Goal: Task Accomplishment & Management: Complete application form

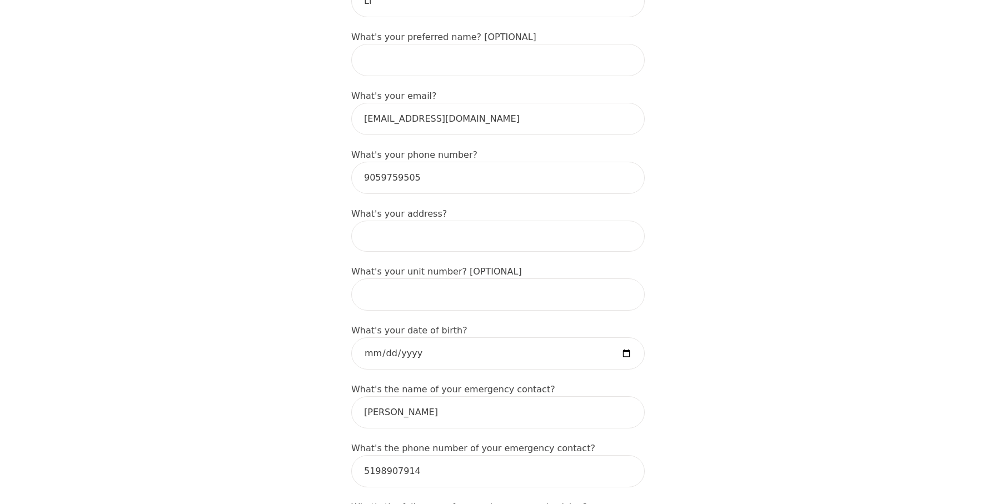
scroll to position [298, 0]
type input "1372 [PERSON_NAME]"
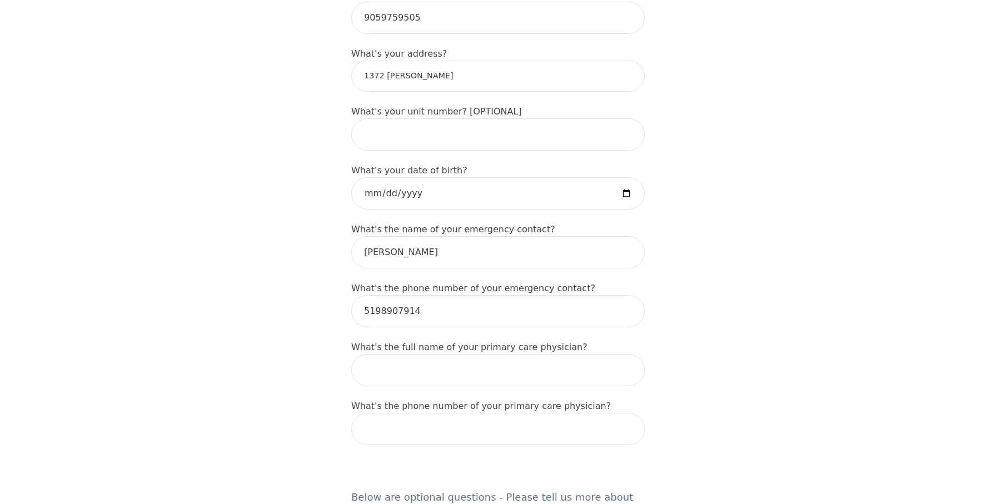
scroll to position [458, 0]
click at [437, 176] on input "date" at bounding box center [498, 192] width 294 height 32
type input "[DATE]"
type input "0020-08-21"
type input "[DATE]"
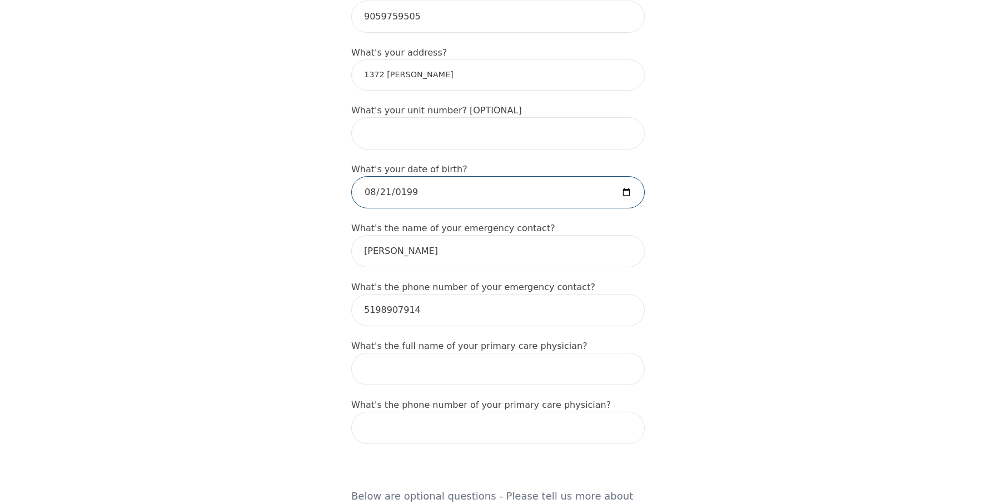
type input "[DATE]"
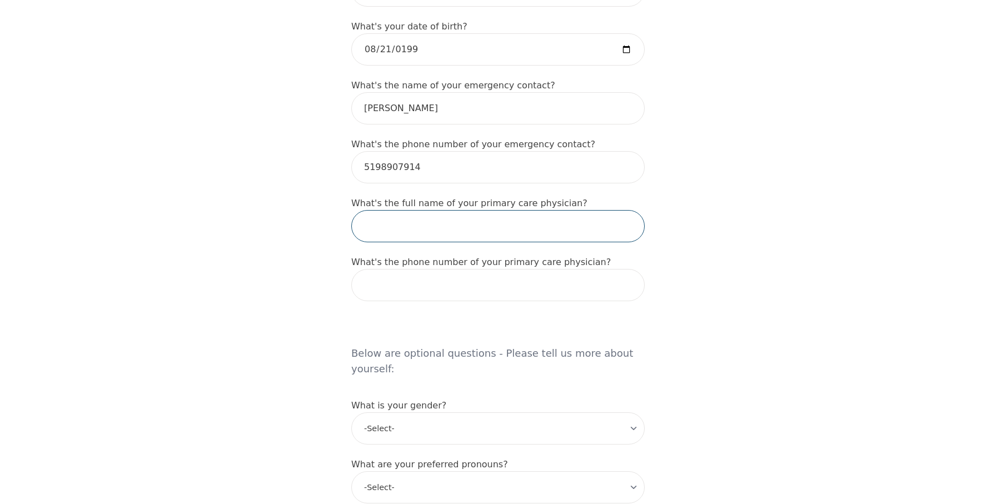
scroll to position [599, 0]
click at [403, 212] on input "[PERSON_NAME]" at bounding box center [498, 228] width 294 height 32
click at [379, 212] on input "[PERSON_NAME]" at bounding box center [498, 228] width 294 height 32
type input "[PERSON_NAME]"
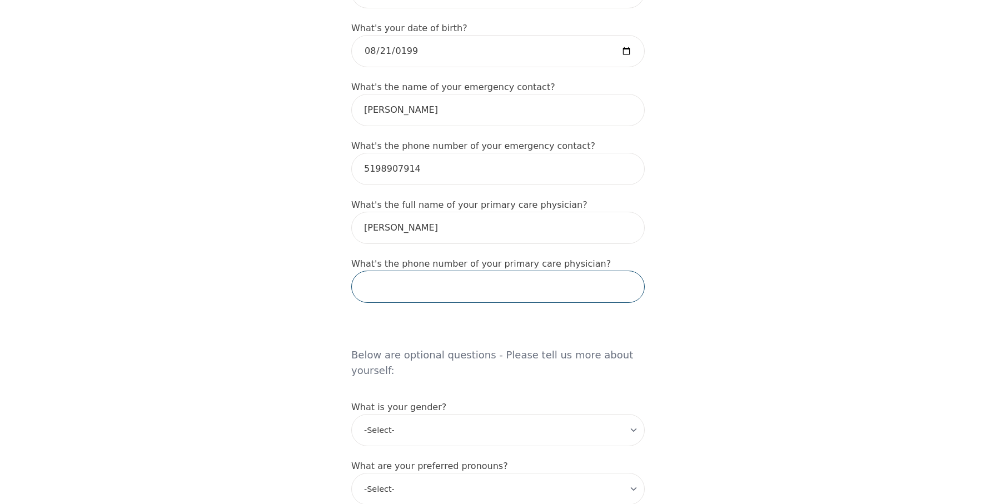
paste input "[URL][DOMAIN_NAME]"
type input "h"
click at [385, 271] on input "2894979979" at bounding box center [498, 287] width 294 height 32
type input "2894979979"
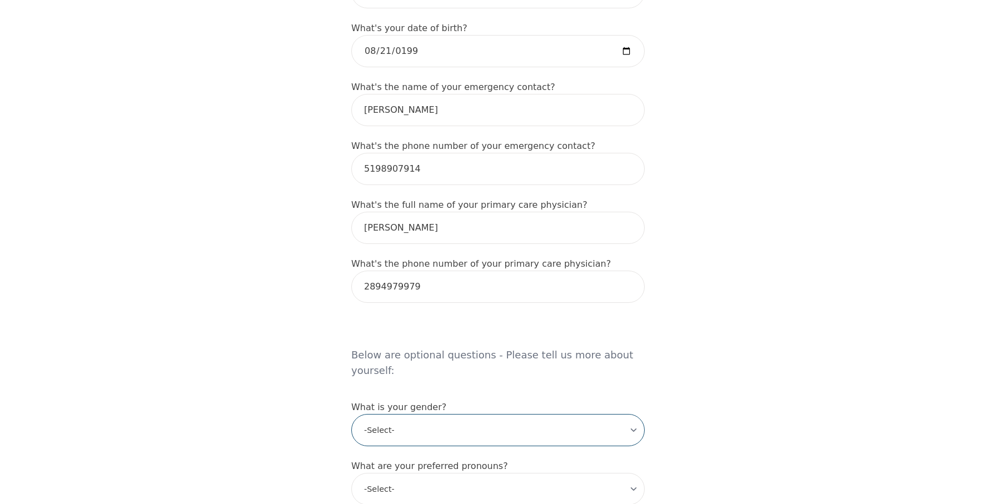
select select "[DEMOGRAPHIC_DATA]"
select select "he/him"
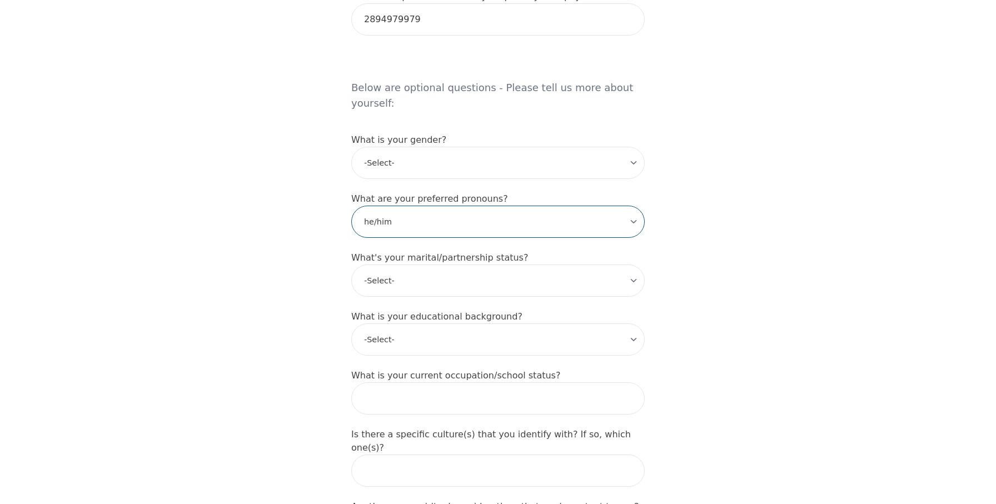
scroll to position [875, 0]
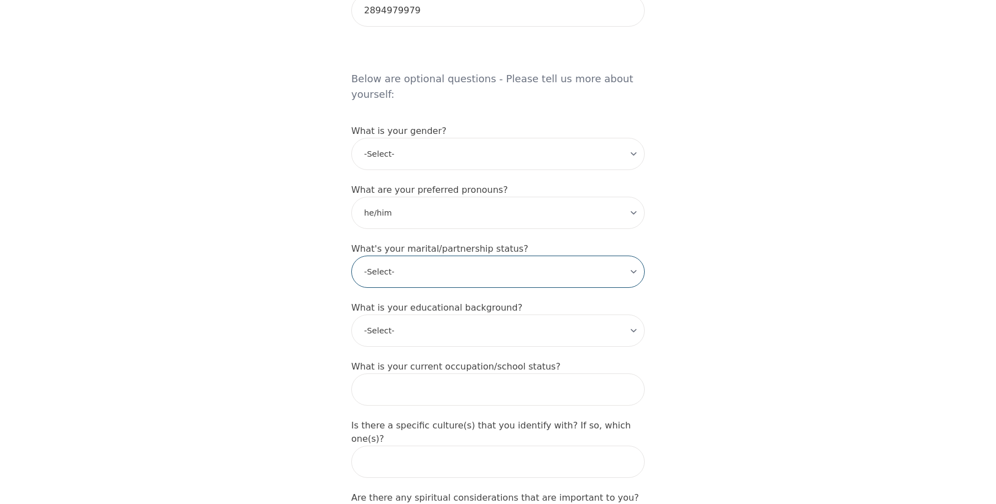
select select "Common Law"
select select "Bachelor degree"
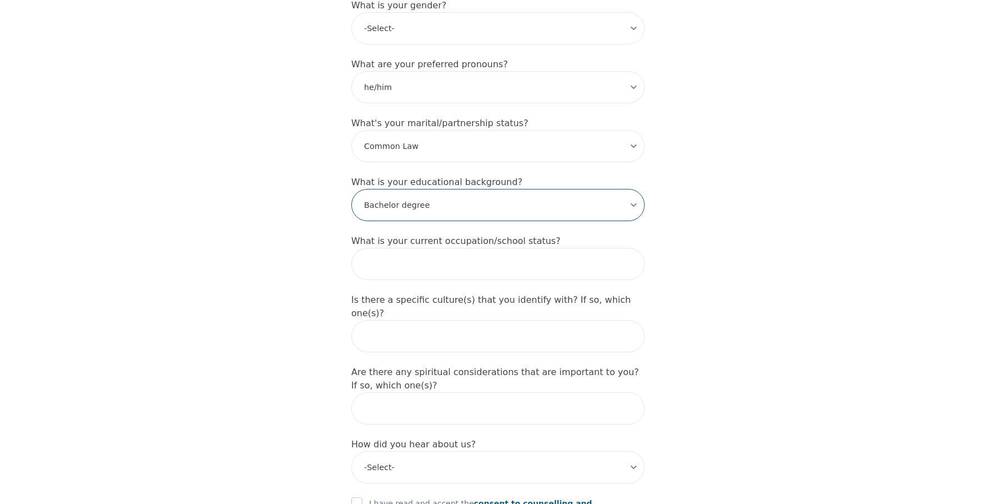
scroll to position [1017, 0]
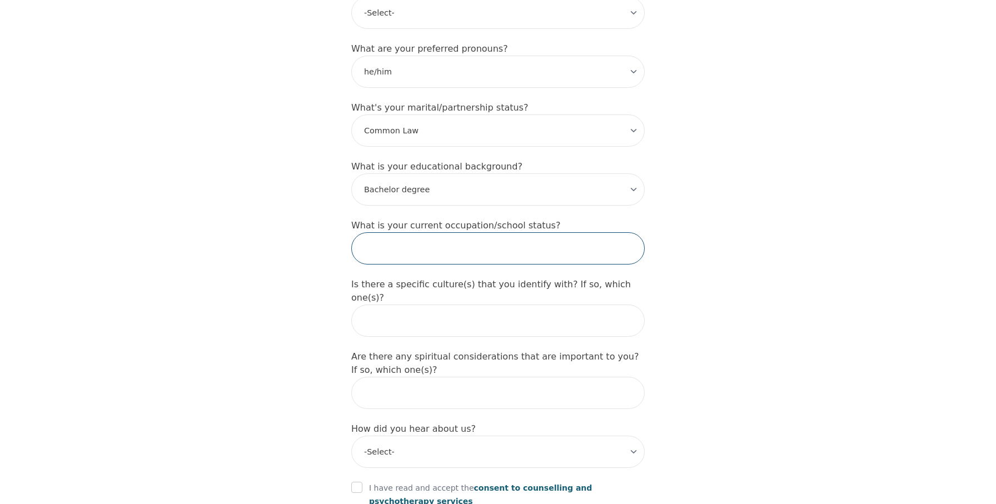
click at [427, 232] on input "text" at bounding box center [498, 248] width 294 height 32
type input "Graphic designer"
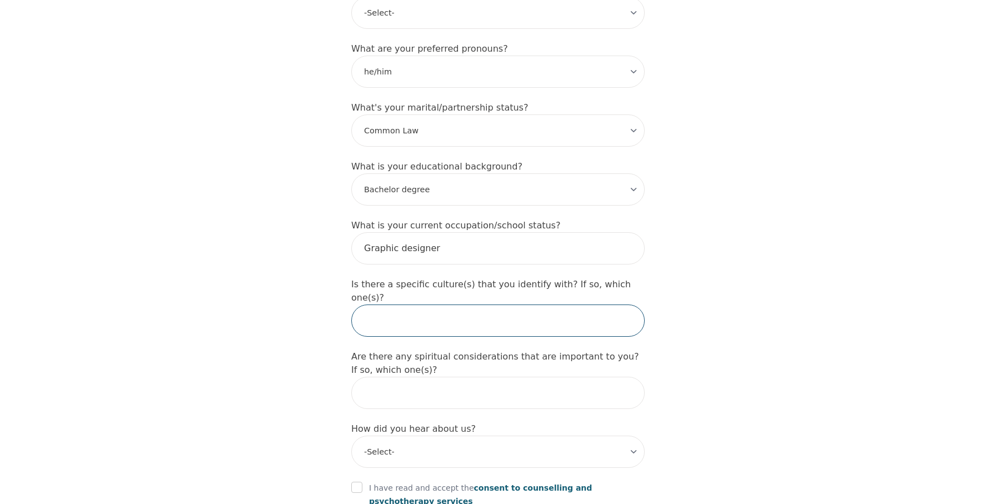
click at [514, 305] on input "text" at bounding box center [498, 321] width 294 height 32
type input "Chinese Canadian"
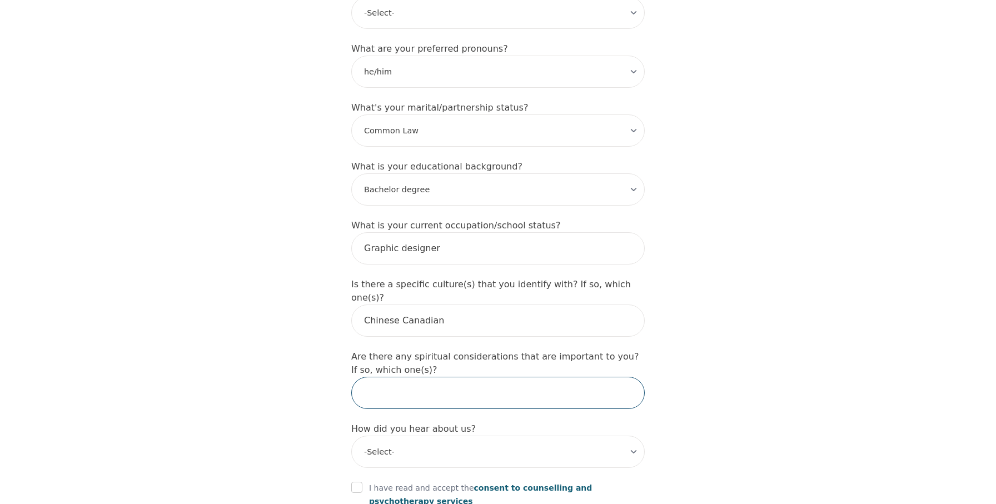
click at [527, 377] on input "text" at bounding box center [498, 393] width 294 height 32
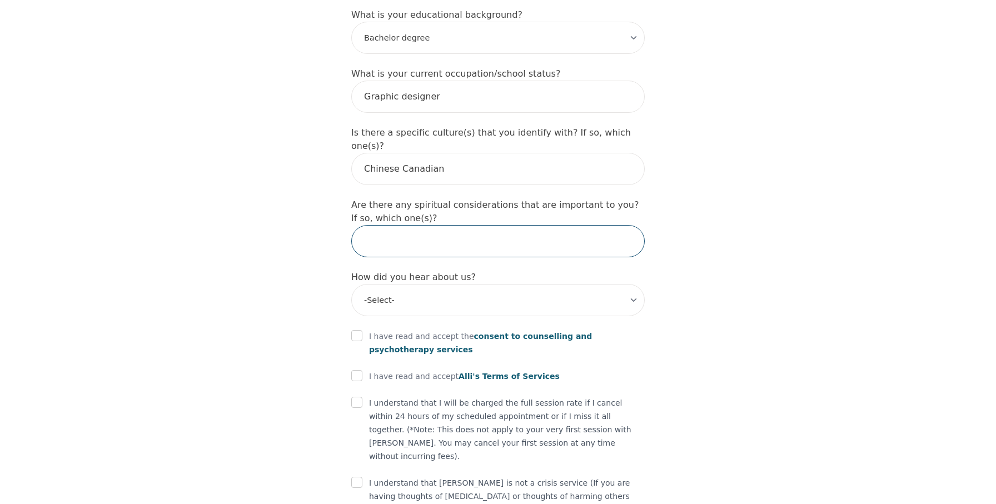
scroll to position [1171, 0]
type input "no"
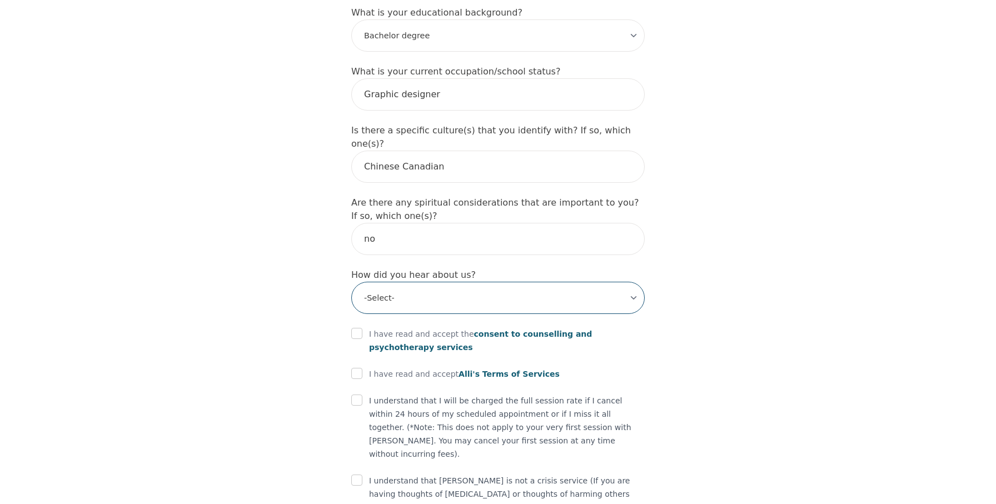
select select "Friend"
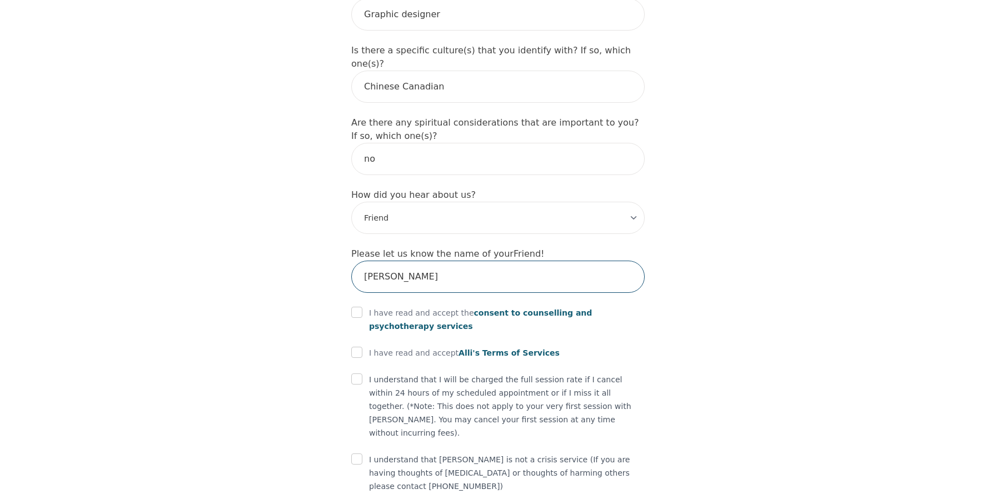
scroll to position [1250, 0]
type input "[PERSON_NAME]"
click at [360, 308] on input "checkbox" at bounding box center [356, 313] width 11 height 11
checkbox input "true"
click at [355, 348] on input "checkbox" at bounding box center [356, 353] width 11 height 11
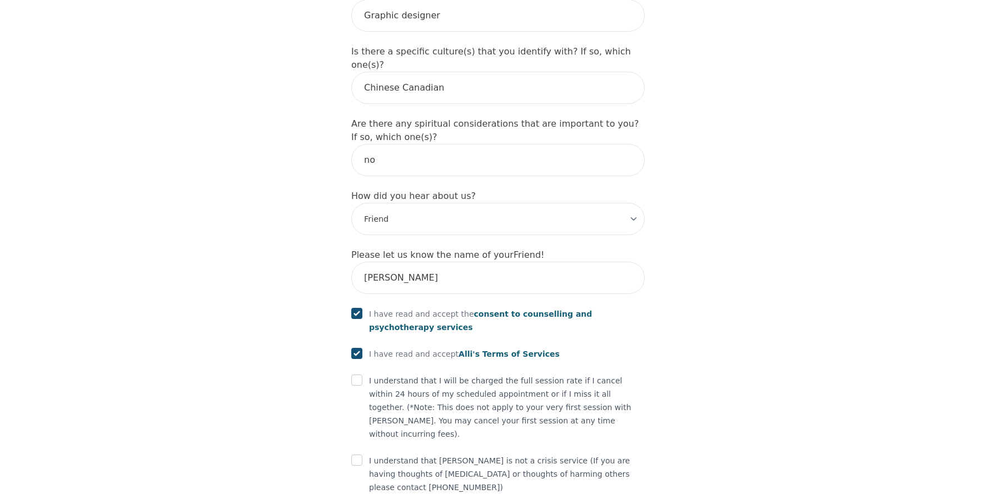
checkbox input "true"
click at [355, 375] on input "checkbox" at bounding box center [356, 380] width 11 height 11
checkbox input "true"
click at [358, 455] on input "checkbox" at bounding box center [356, 460] width 11 height 11
checkbox input "true"
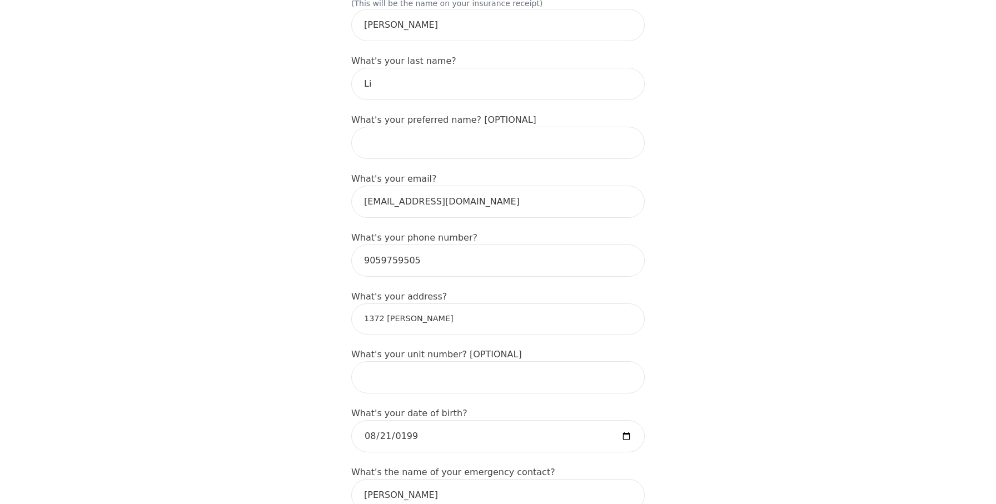
scroll to position [210, 0]
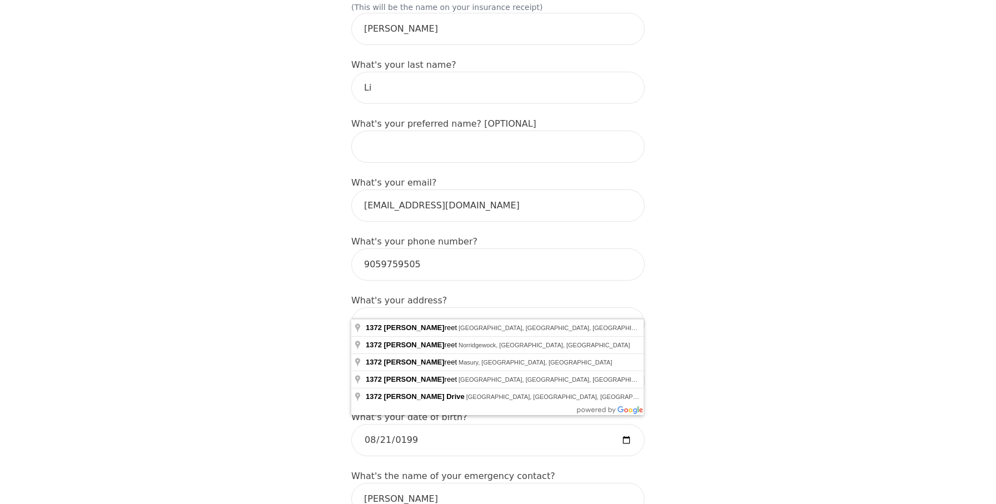
click at [468, 309] on input "1372 [PERSON_NAME]" at bounding box center [498, 323] width 294 height 31
type input "[STREET_ADDRESS][PERSON_NAME]"
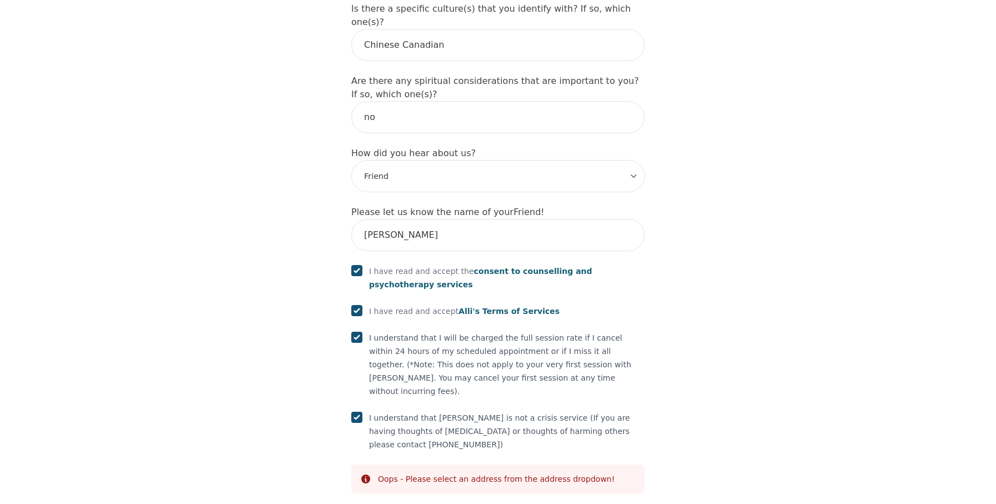
scroll to position [1292, 0]
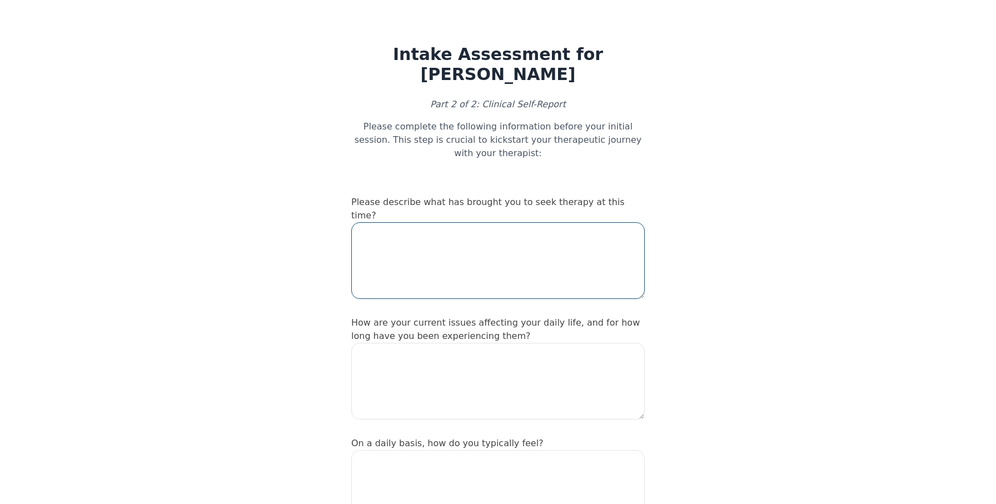
click at [622, 222] on textarea at bounding box center [498, 260] width 294 height 77
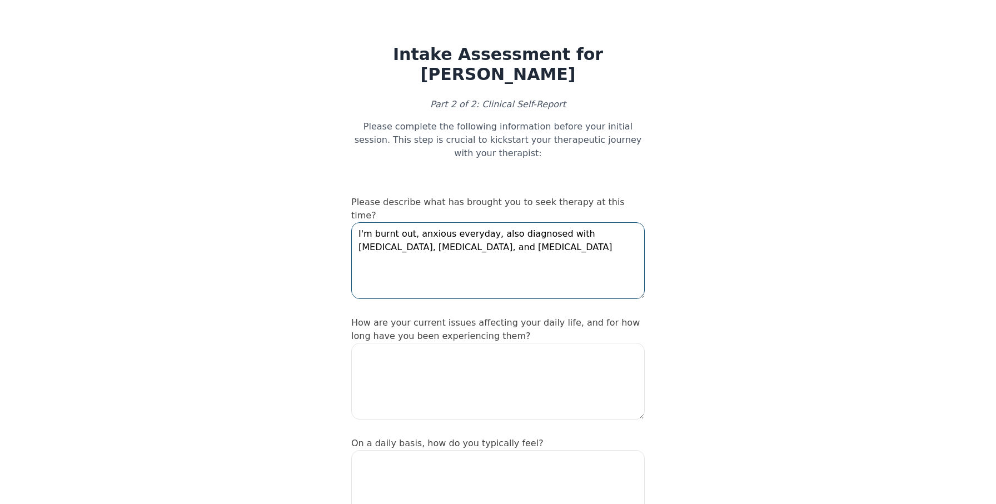
type textarea "I'm burnt out, anxious everyday, also diagnosed with [MEDICAL_DATA], [MEDICAL_D…"
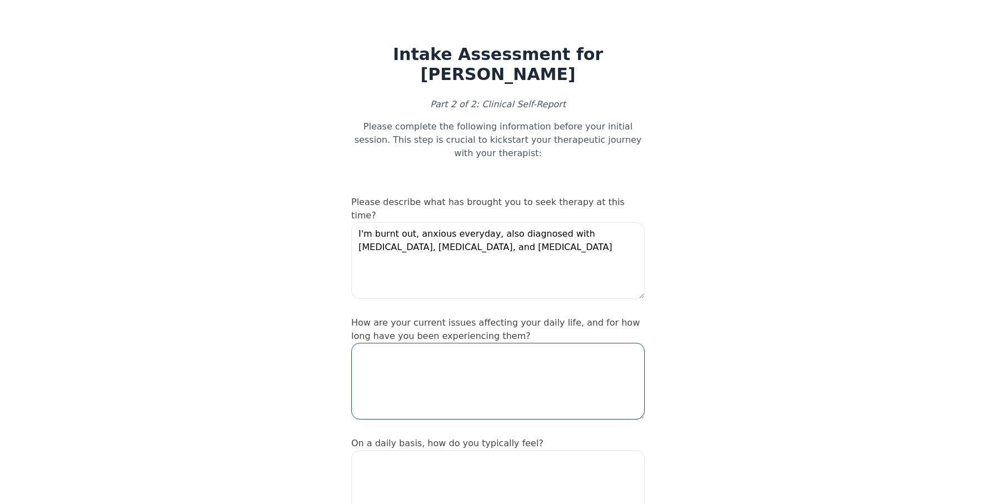
click at [541, 364] on textarea at bounding box center [498, 381] width 294 height 77
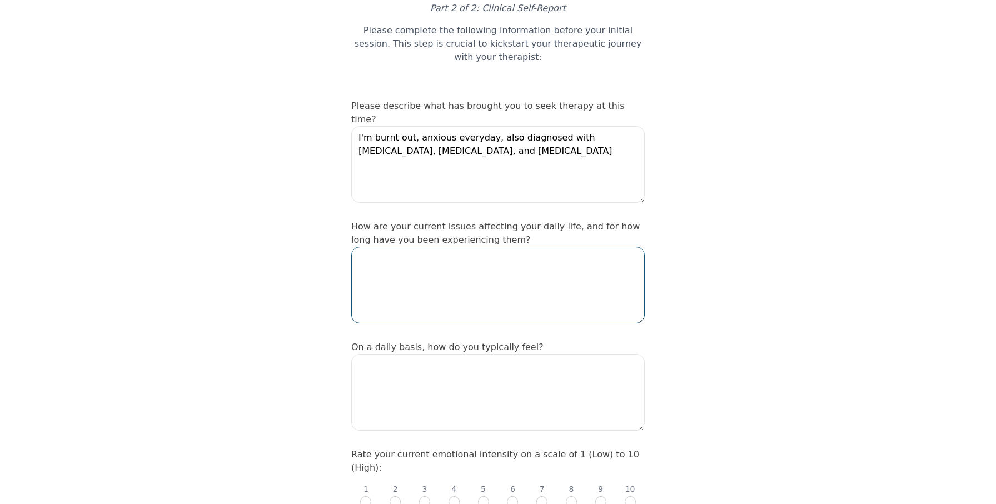
scroll to position [112, 0]
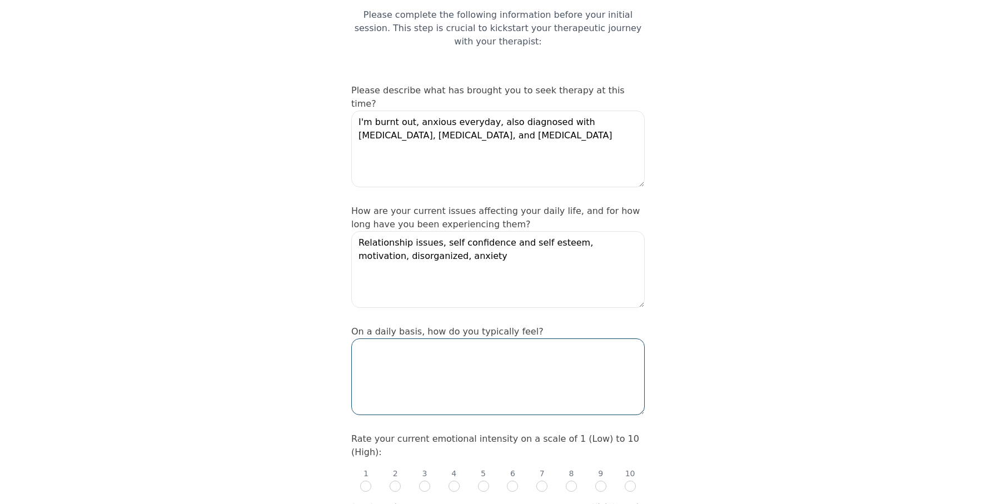
click at [592, 339] on textarea at bounding box center [498, 377] width 294 height 77
click at [524, 231] on textarea "Relationship issues, self confidence and self esteem, motivation, disorganized,…" at bounding box center [498, 269] width 294 height 77
type textarea "Relationship issues, self confidence and self esteem, motivation, disorganized,…"
click at [488, 339] on textarea at bounding box center [498, 377] width 294 height 77
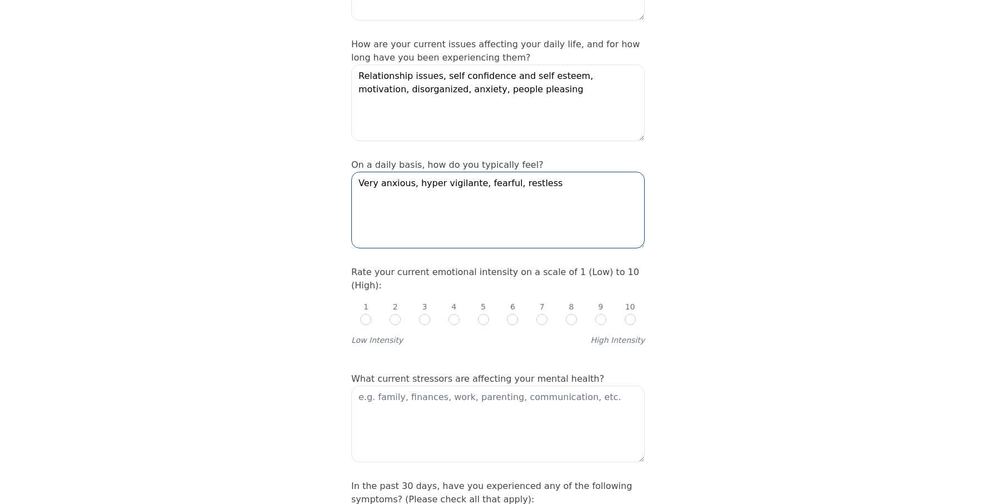
scroll to position [280, 0]
type textarea "Very anxious, hyper vigilante, fearful, restless, dreading"
click at [576, 313] on input "radio" at bounding box center [571, 318] width 11 height 11
radio input "true"
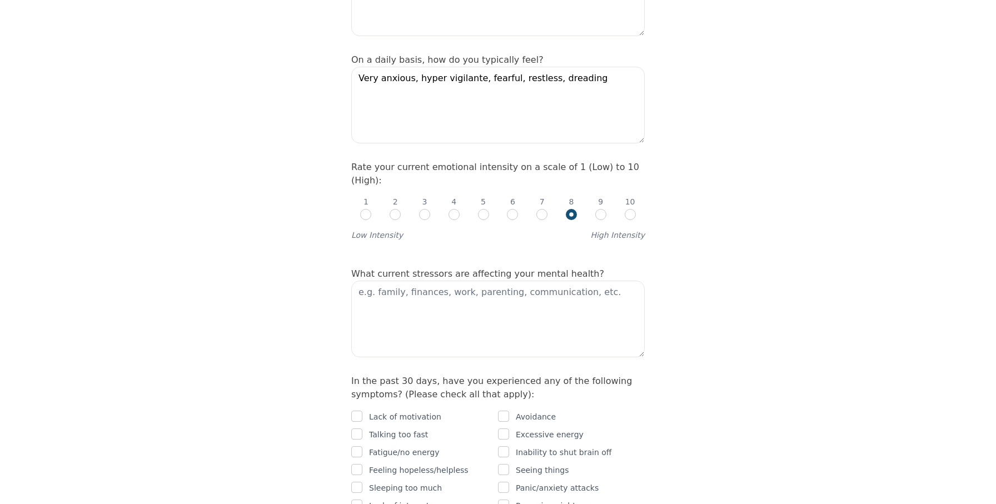
scroll to position [391, 0]
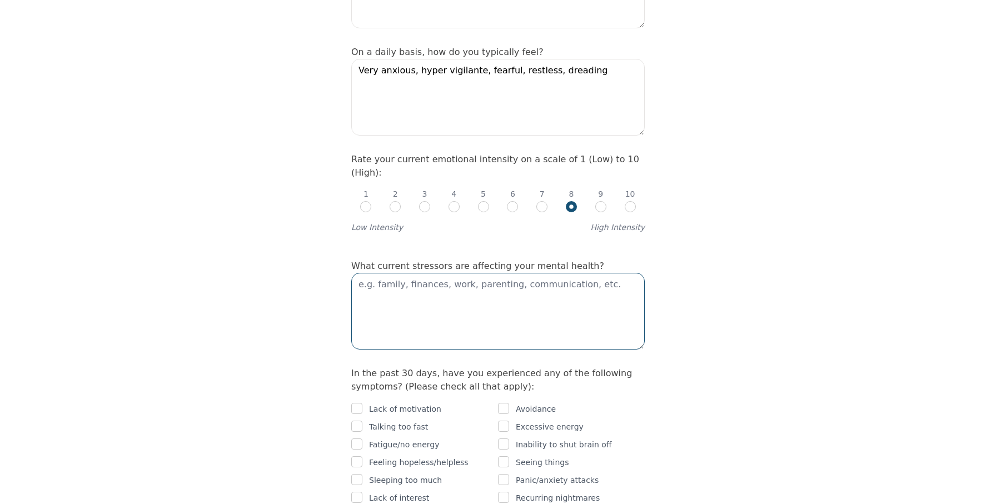
click at [527, 273] on textarea at bounding box center [498, 311] width 294 height 77
click at [603, 201] on input "radio" at bounding box center [601, 206] width 11 height 11
radio input "true"
radio input "false"
click at [524, 273] on textarea at bounding box center [498, 311] width 294 height 77
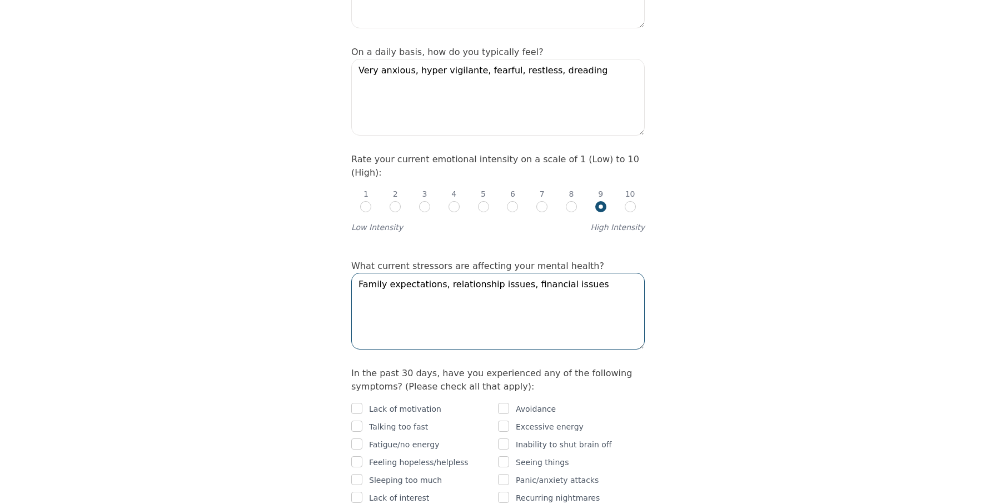
type textarea "Family expectations, relationship issues, financial issues"
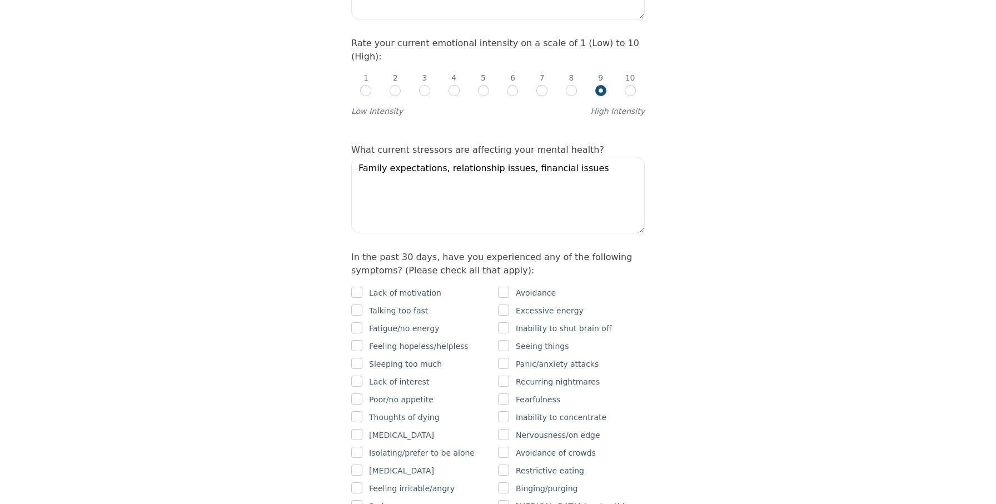
scroll to position [526, 0]
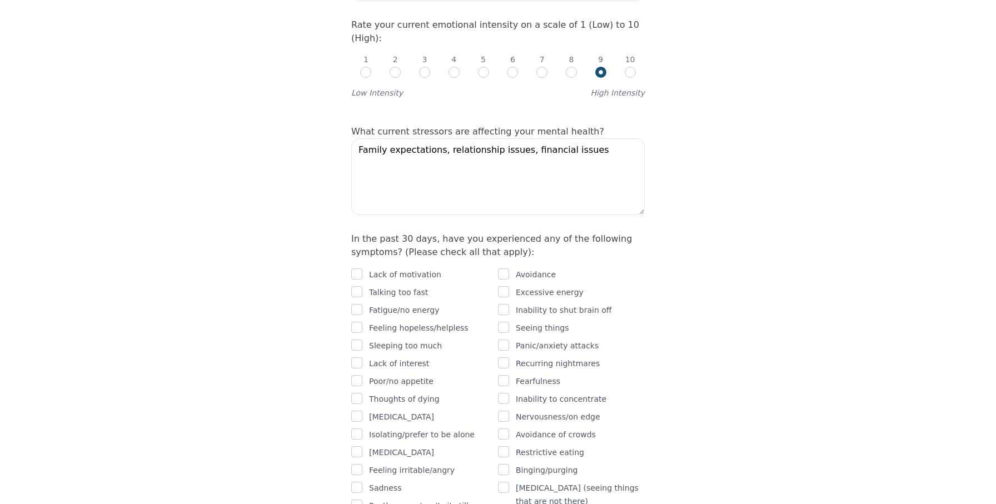
click at [358, 269] on input "checkbox" at bounding box center [356, 274] width 11 height 11
checkbox input "true"
click at [354, 286] on input "checkbox" at bounding box center [356, 291] width 11 height 11
checkbox input "true"
click at [503, 269] on input "checkbox" at bounding box center [503, 274] width 11 height 11
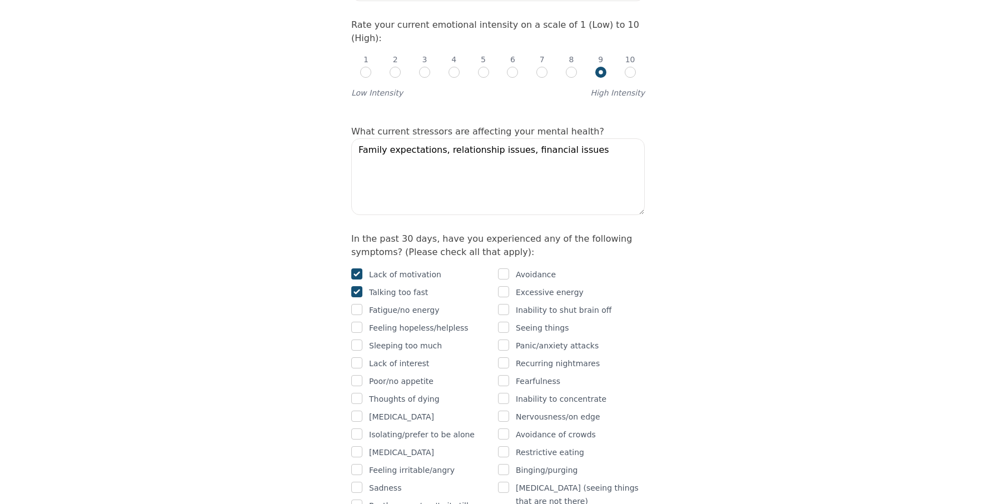
checkbox input "true"
click at [507, 304] on input "checkbox" at bounding box center [503, 309] width 11 height 11
checkbox input "true"
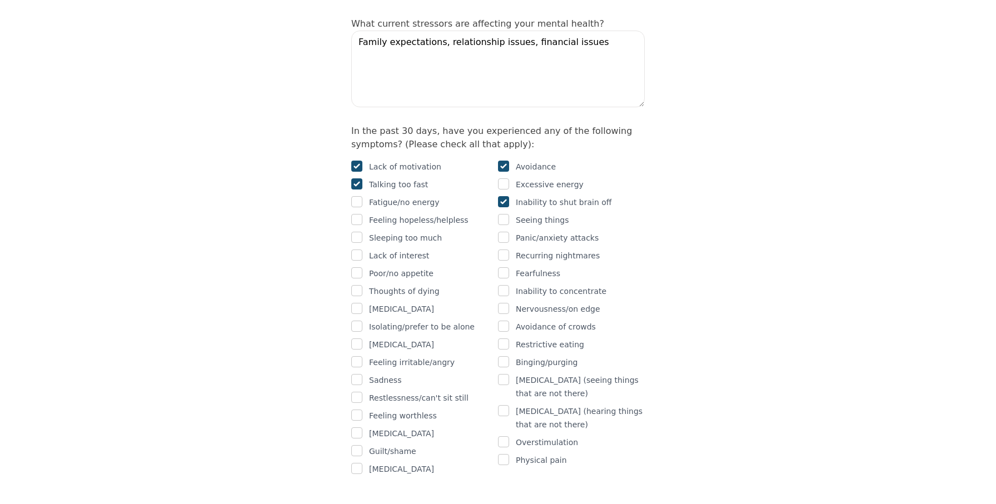
scroll to position [636, 0]
click at [360, 195] on input "checkbox" at bounding box center [356, 200] width 11 height 11
checkbox input "true"
click at [360, 212] on input "checkbox" at bounding box center [356, 217] width 11 height 11
checkbox input "true"
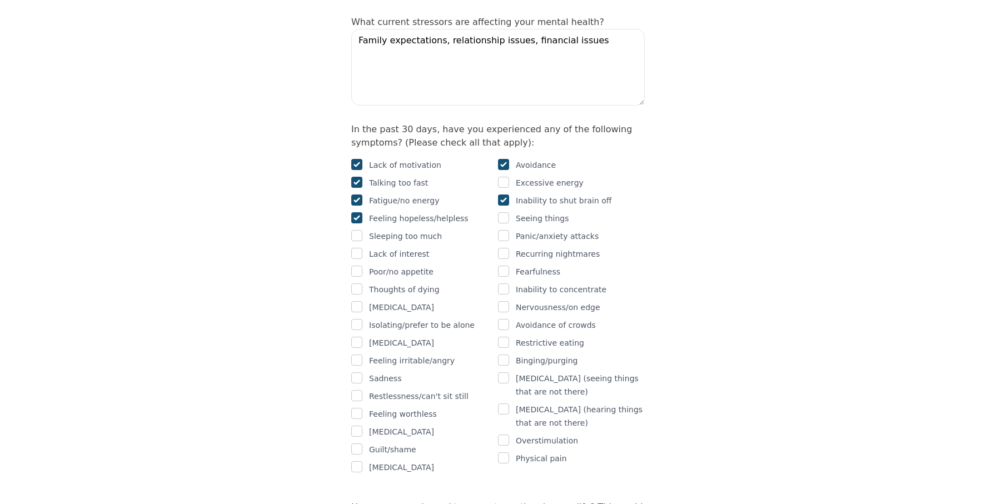
click at [361, 230] on input "checkbox" at bounding box center [356, 235] width 11 height 11
click at [360, 230] on input "checkbox" at bounding box center [356, 235] width 11 height 11
checkbox input "false"
click at [360, 248] on input "checkbox" at bounding box center [356, 253] width 11 height 11
checkbox input "true"
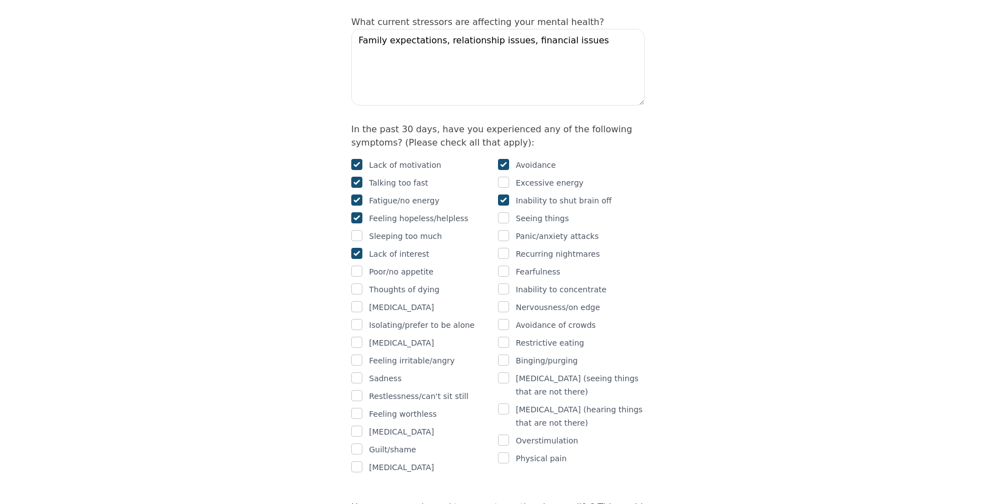
click at [361, 284] on input "checkbox" at bounding box center [356, 289] width 11 height 11
checkbox input "true"
click at [359, 337] on input "checkbox" at bounding box center [356, 342] width 11 height 11
checkbox input "true"
click at [359, 355] on input "checkbox" at bounding box center [356, 360] width 11 height 11
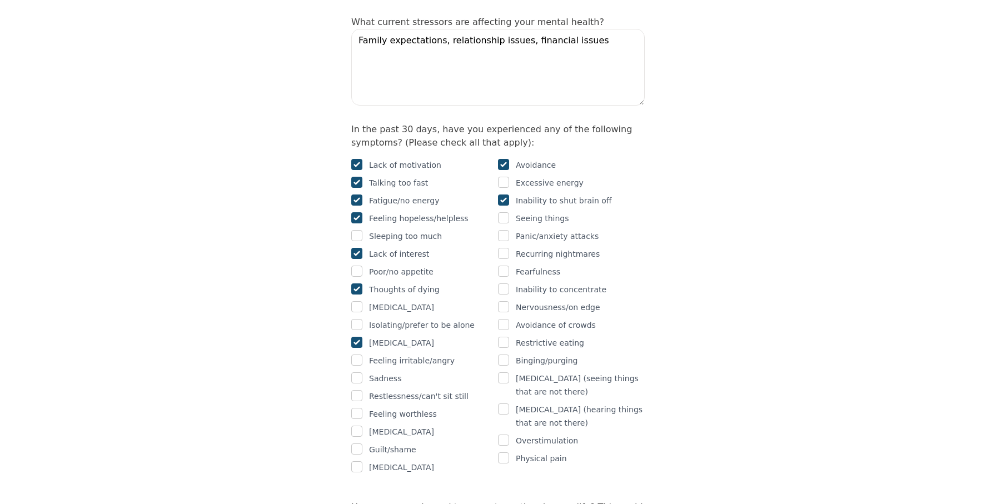
checkbox input "true"
click at [360, 373] on input "checkbox" at bounding box center [356, 378] width 11 height 11
checkbox input "true"
click at [360, 408] on input "checkbox" at bounding box center [356, 413] width 11 height 11
checkbox input "true"
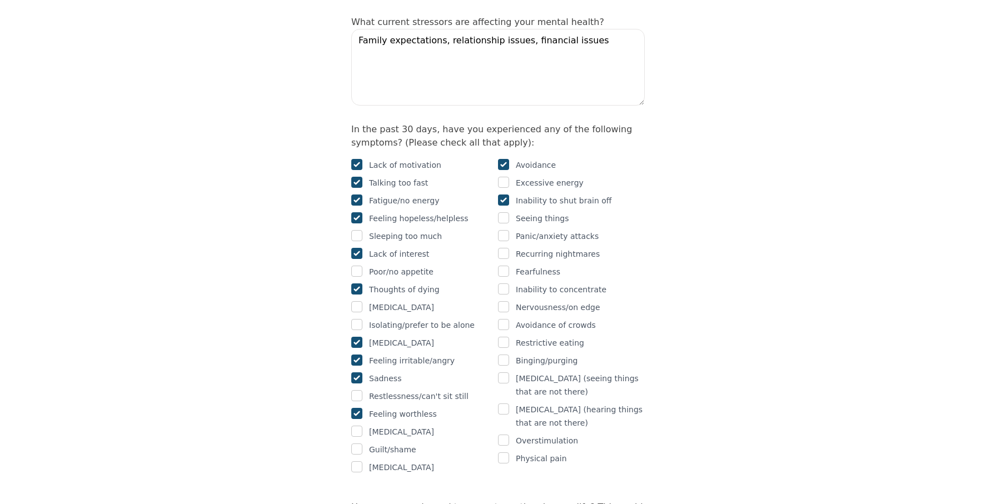
click at [360, 426] on input "checkbox" at bounding box center [356, 431] width 11 height 11
checkbox input "true"
click at [360, 444] on input "checkbox" at bounding box center [356, 449] width 11 height 11
checkbox input "true"
click at [360, 462] on input "checkbox" at bounding box center [356, 467] width 11 height 11
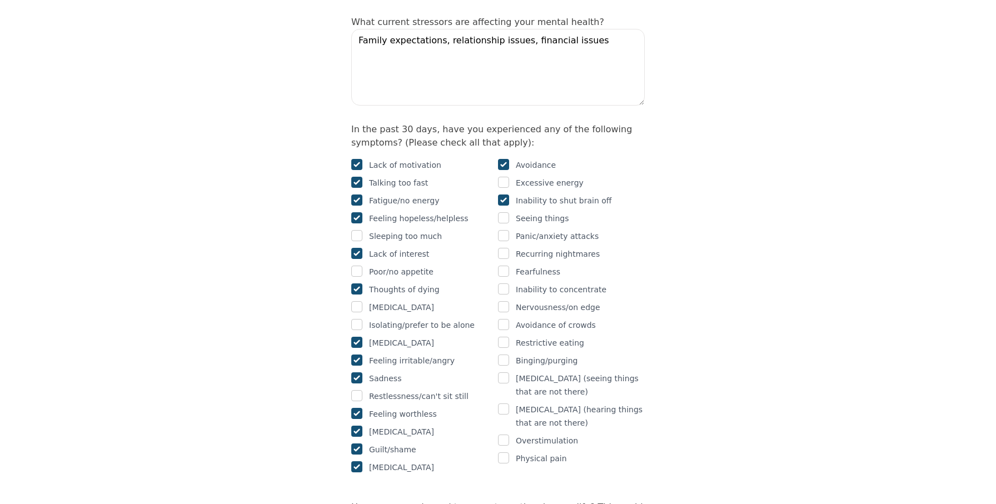
checkbox input "true"
click at [506, 435] on input "checkbox" at bounding box center [503, 440] width 11 height 11
checkbox input "true"
click at [509, 301] on div "Nervousness/on edge" at bounding box center [571, 307] width 147 height 13
click at [507, 301] on input "checkbox" at bounding box center [503, 306] width 11 height 11
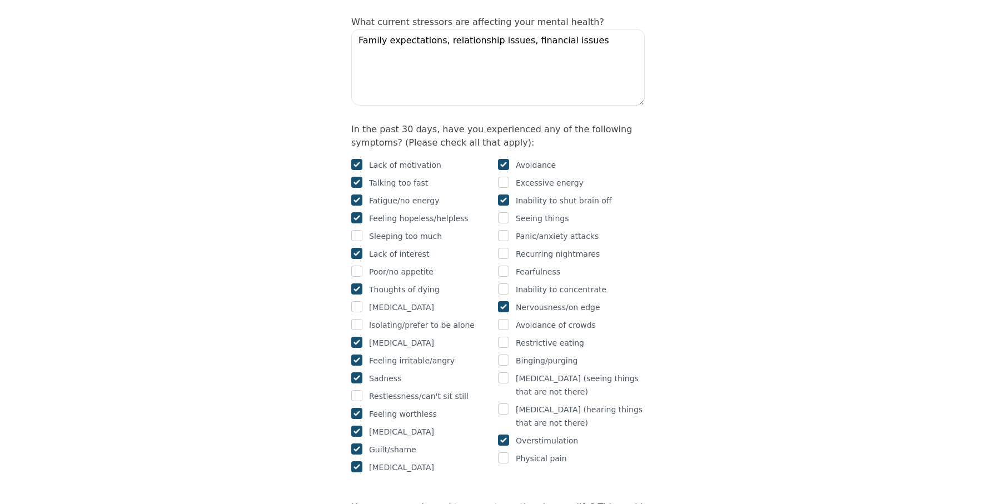
checkbox input "true"
click at [505, 284] on input "checkbox" at bounding box center [503, 289] width 11 height 11
checkbox input "true"
click at [505, 266] on input "checkbox" at bounding box center [503, 271] width 11 height 11
checkbox input "true"
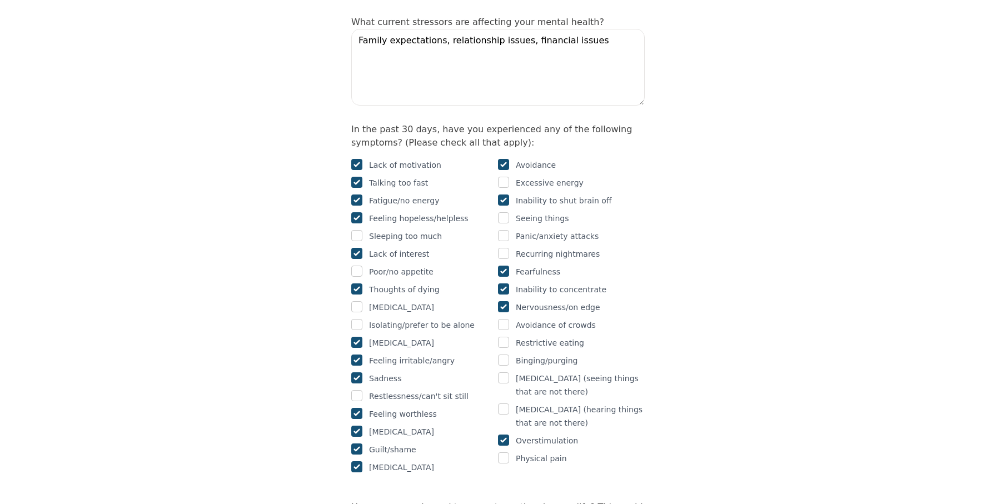
click at [506, 230] on input "checkbox" at bounding box center [503, 235] width 11 height 11
checkbox input "true"
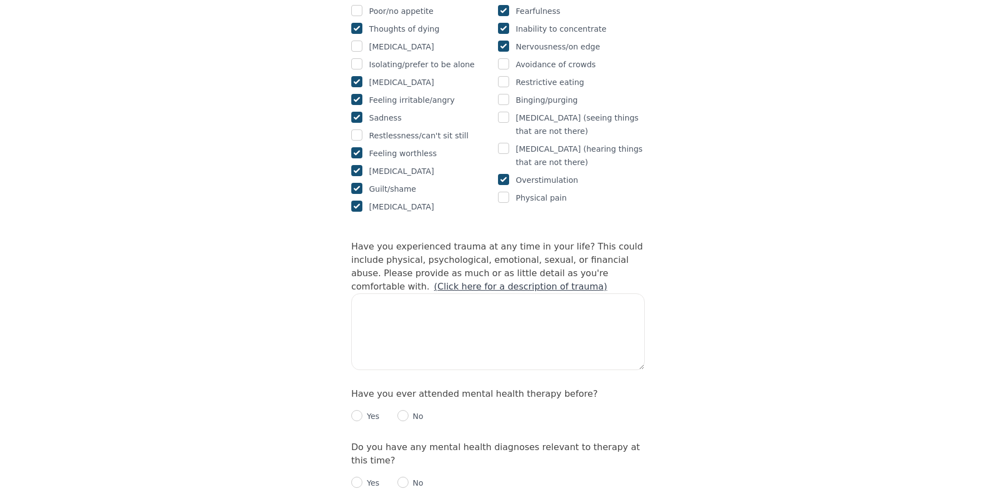
scroll to position [898, 0]
click at [527, 292] on textarea at bounding box center [498, 330] width 294 height 77
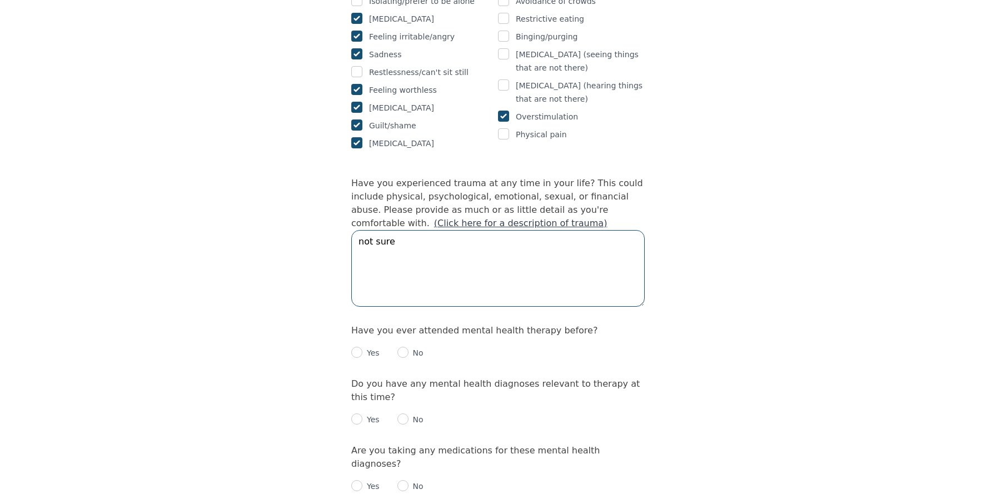
scroll to position [997, 0]
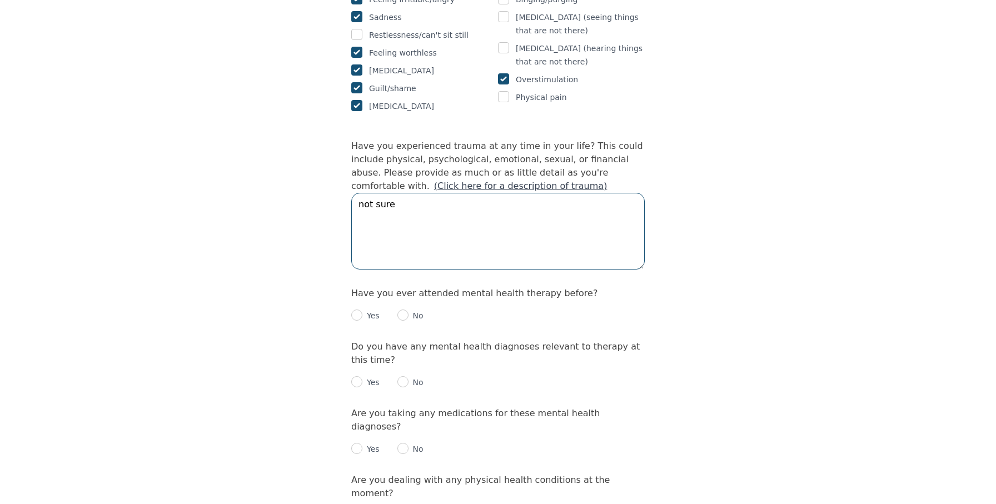
type textarea "not sure"
click at [358, 310] on input "radio" at bounding box center [356, 315] width 11 height 11
radio input "true"
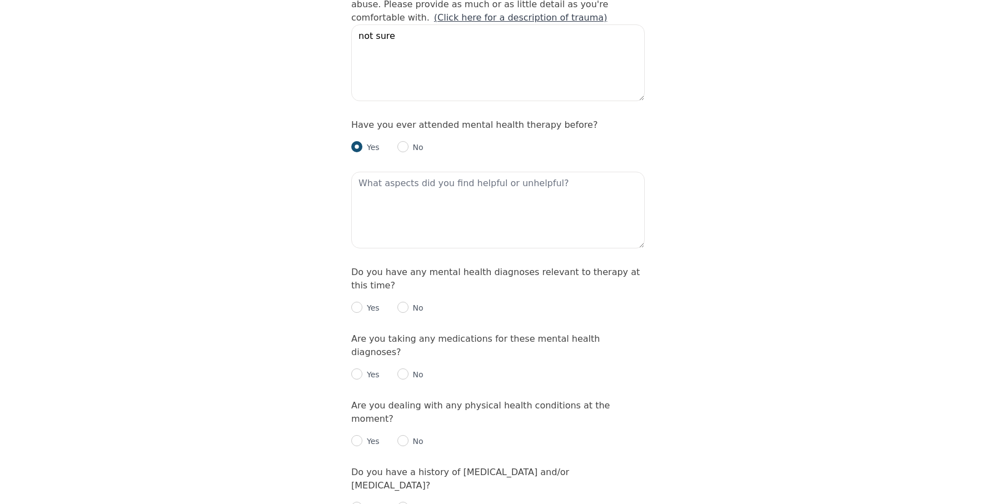
scroll to position [1167, 0]
click at [355, 300] on input "radio" at bounding box center [356, 305] width 11 height 11
radio input "true"
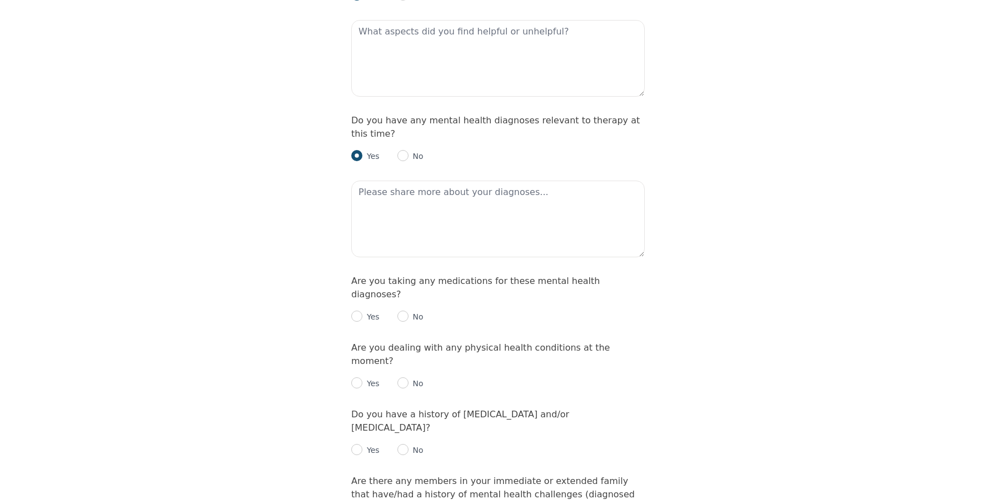
scroll to position [1318, 0]
click at [403, 310] on input "radio" at bounding box center [403, 315] width 11 height 11
radio input "true"
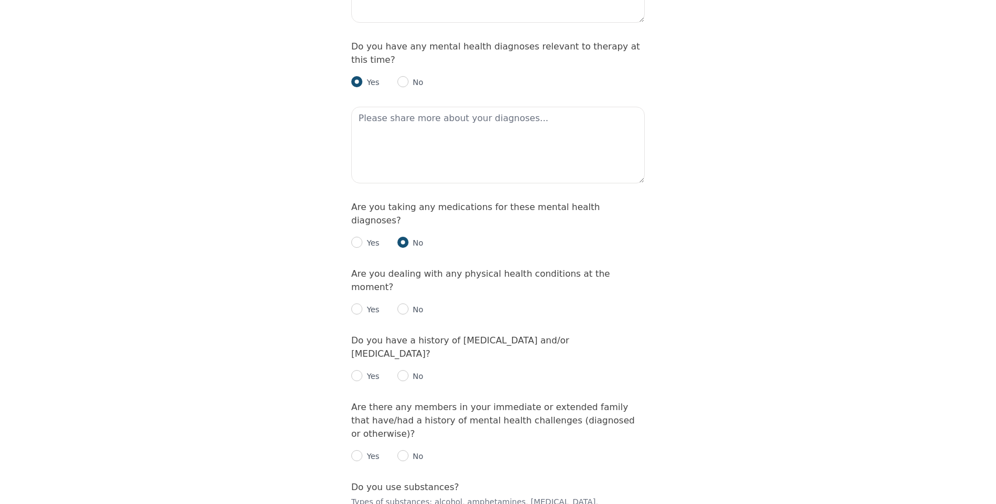
scroll to position [1396, 0]
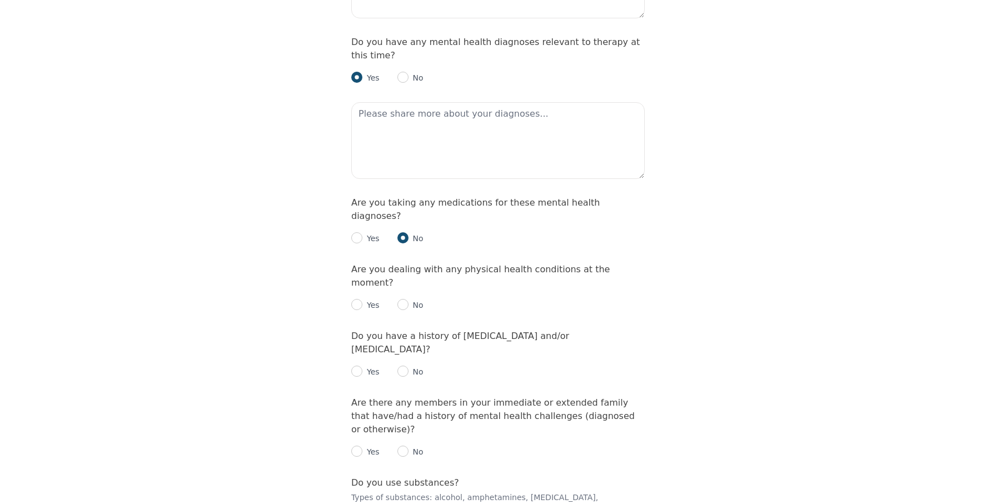
click at [402, 299] on input "radio" at bounding box center [403, 304] width 11 height 11
radio input "true"
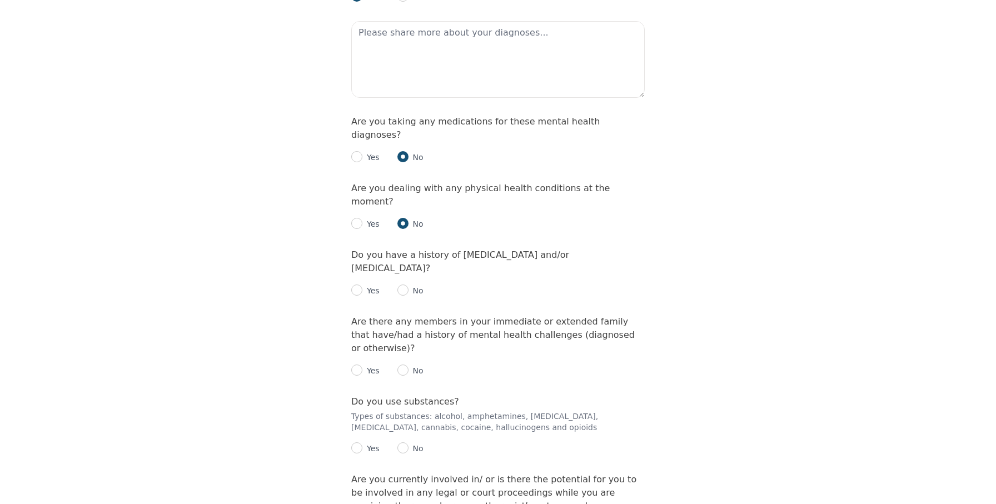
scroll to position [1479, 0]
click at [355, 283] on input "radio" at bounding box center [356, 288] width 11 height 11
radio input "true"
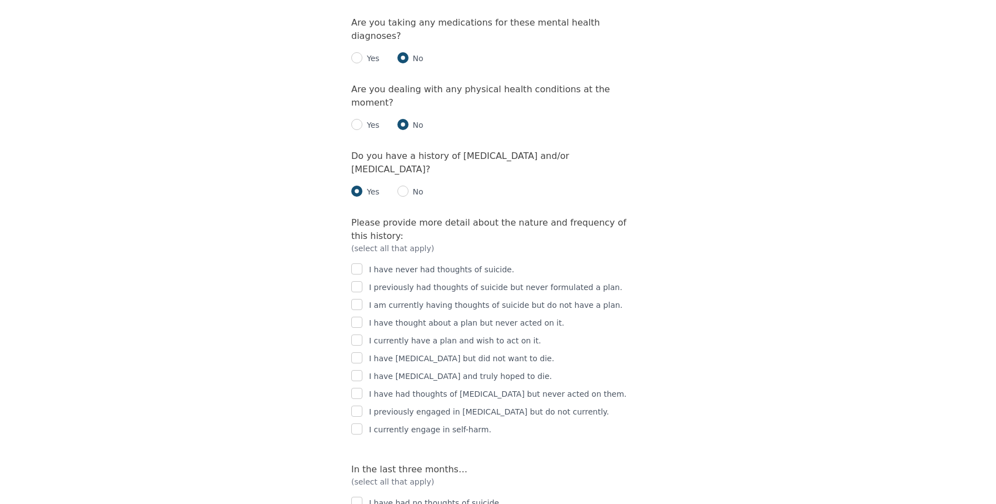
scroll to position [1602, 0]
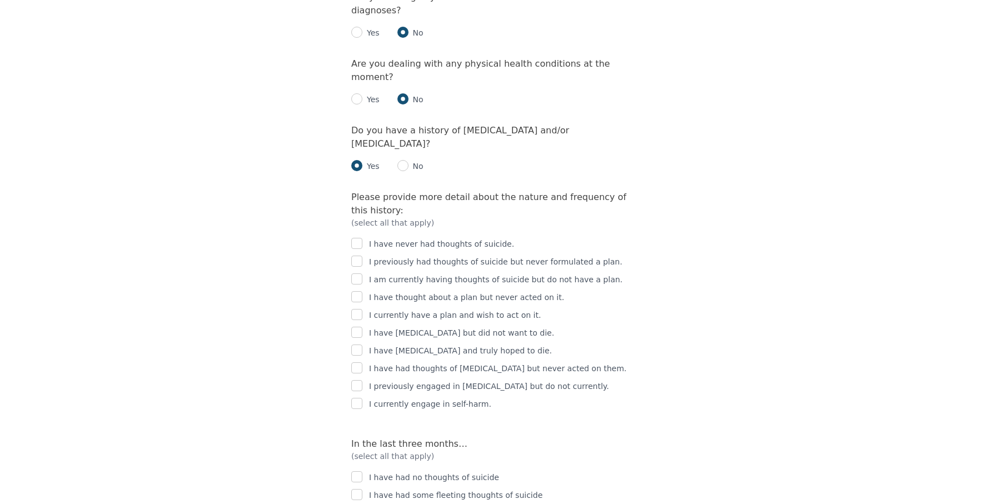
click at [410, 229] on div "I have never had thoughts of suicide. I previously had thoughts of suicide but …" at bounding box center [498, 320] width 294 height 182
click at [361, 238] on input "checkbox" at bounding box center [356, 243] width 11 height 11
checkbox input "true"
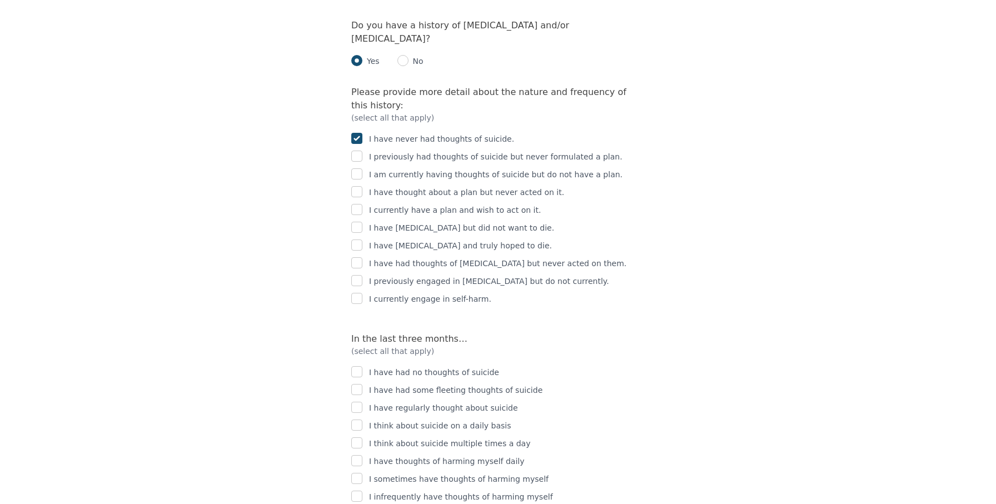
scroll to position [1736, 0]
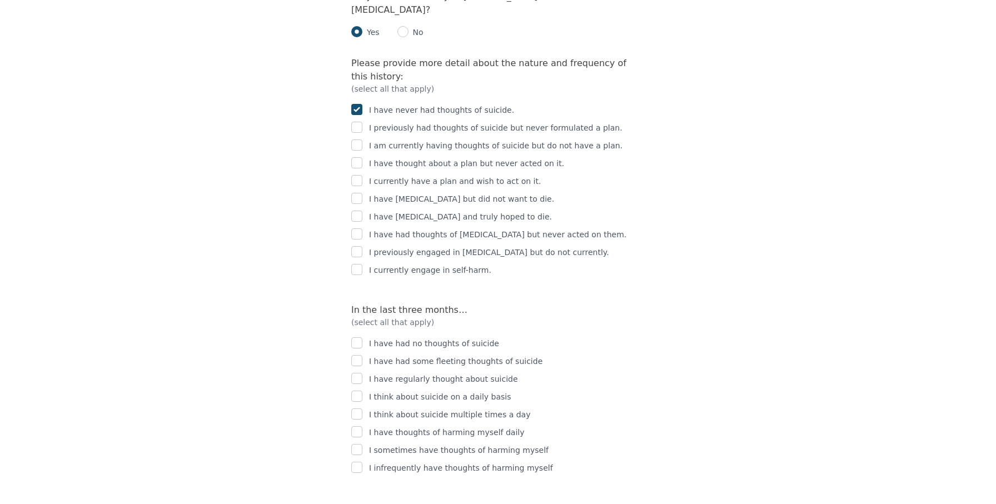
click at [359, 246] on input "checkbox" at bounding box center [356, 251] width 11 height 11
checkbox input "true"
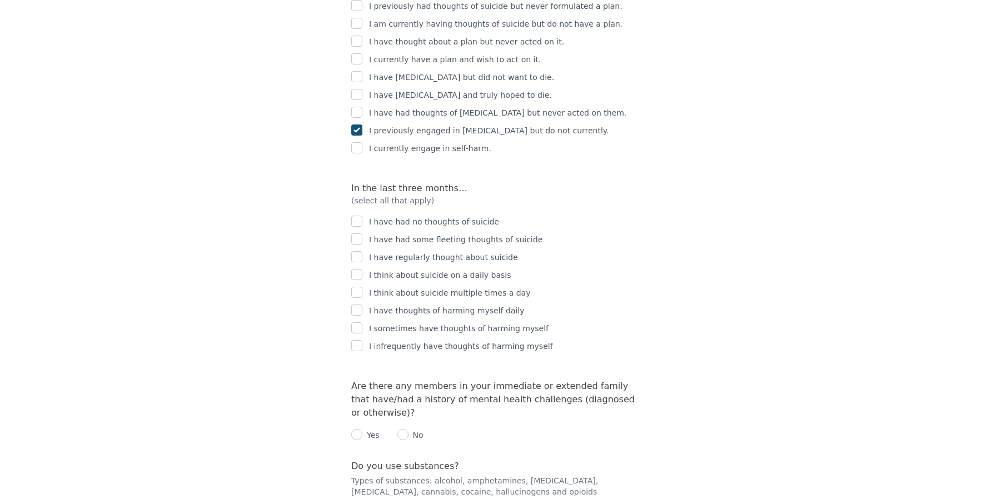
scroll to position [1858, 0]
click at [359, 233] on input "checkbox" at bounding box center [356, 238] width 11 height 11
checkbox input "true"
click at [361, 322] on input "checkbox" at bounding box center [356, 327] width 11 height 11
checkbox input "true"
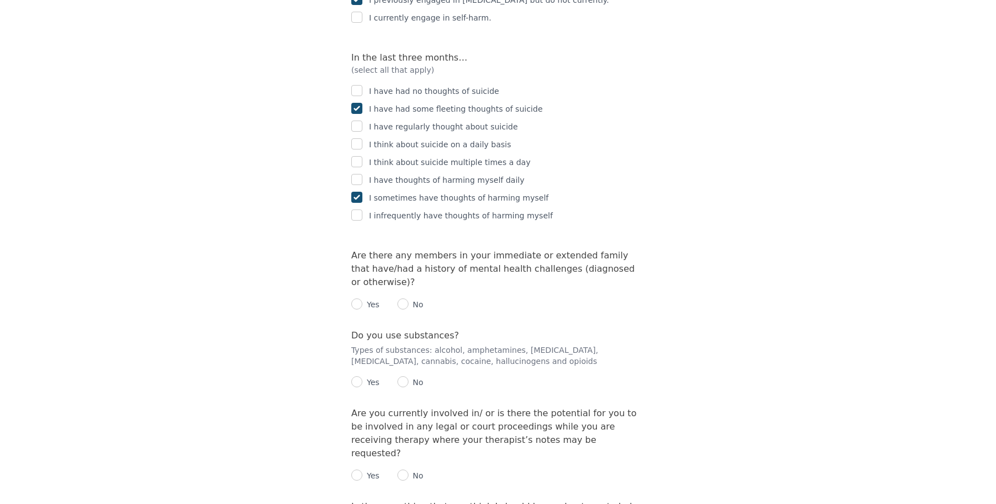
scroll to position [1991, 0]
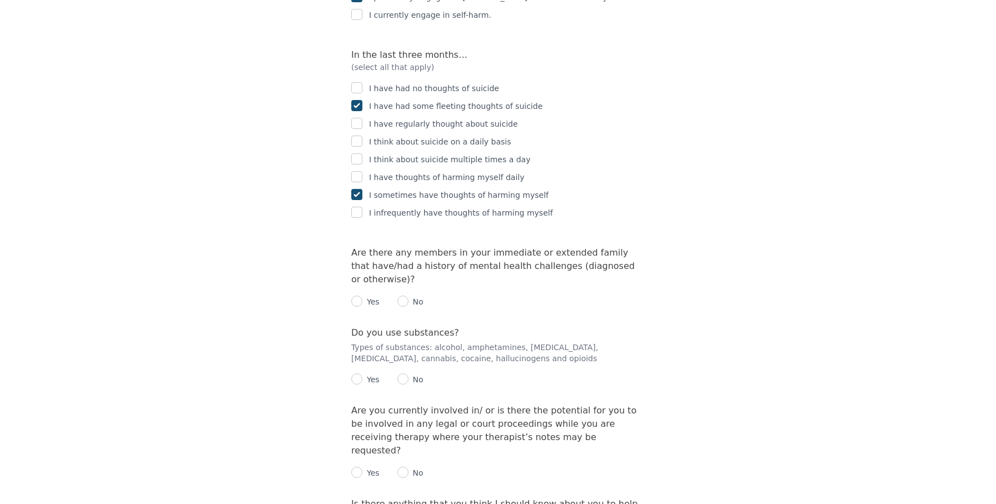
click at [403, 296] on input "radio" at bounding box center [403, 301] width 11 height 11
radio input "true"
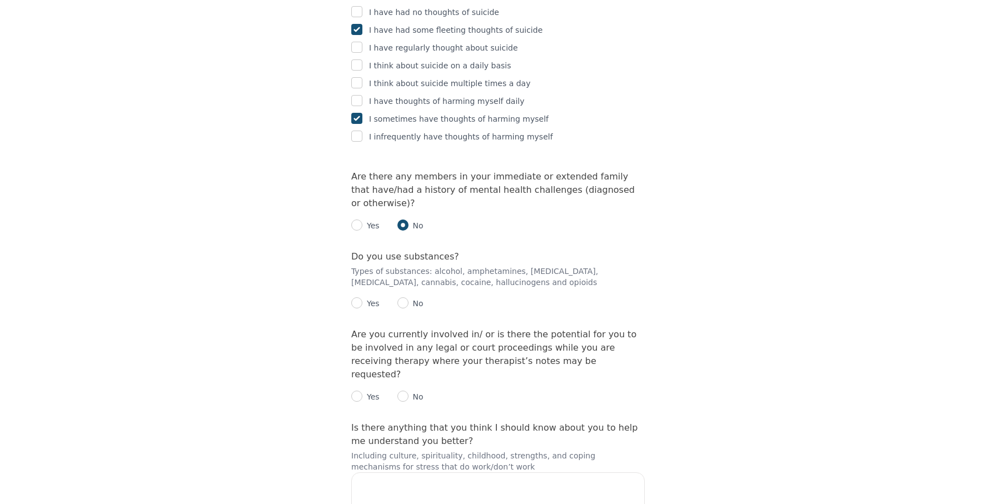
scroll to position [2069, 0]
click at [402, 295] on input "radio" at bounding box center [403, 300] width 11 height 11
radio input "true"
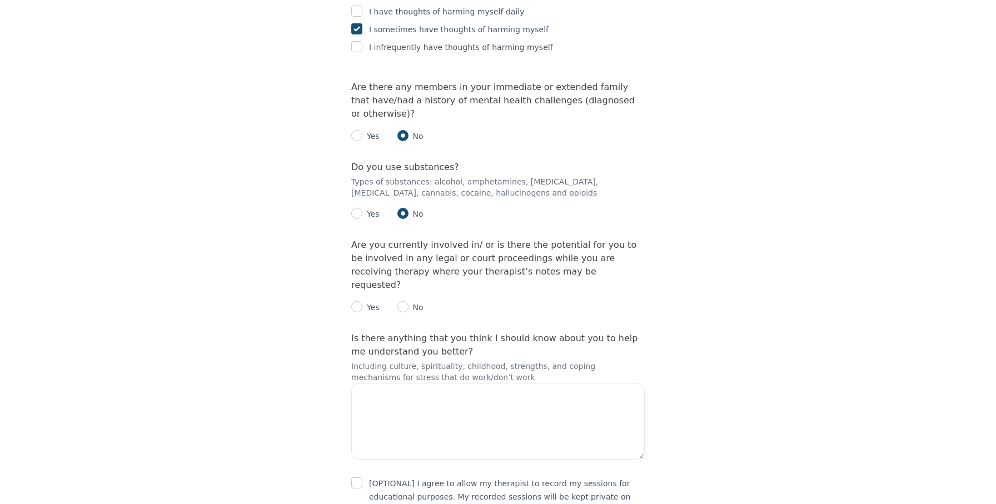
scroll to position [2156, 0]
click at [405, 301] on input "radio" at bounding box center [403, 306] width 11 height 11
radio input "true"
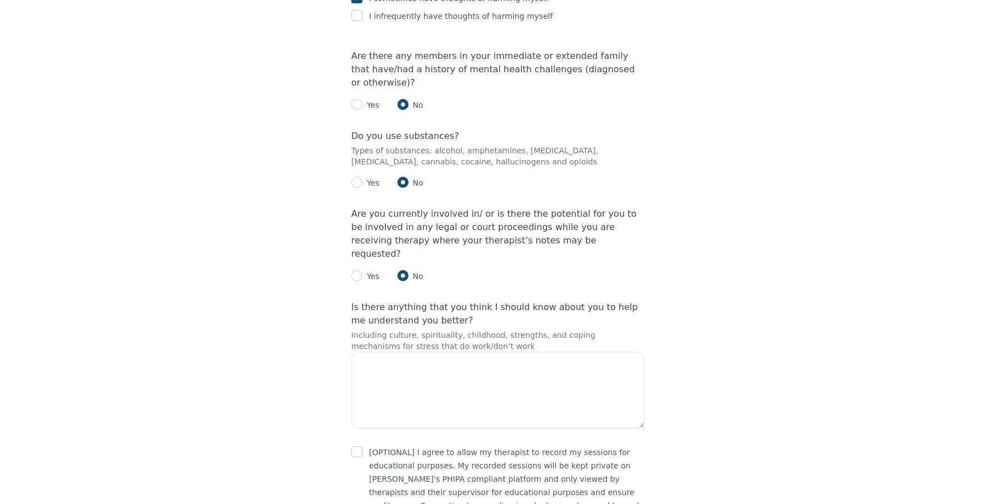
scroll to position [2187, 0]
click at [465, 353] on textarea at bounding box center [498, 391] width 294 height 77
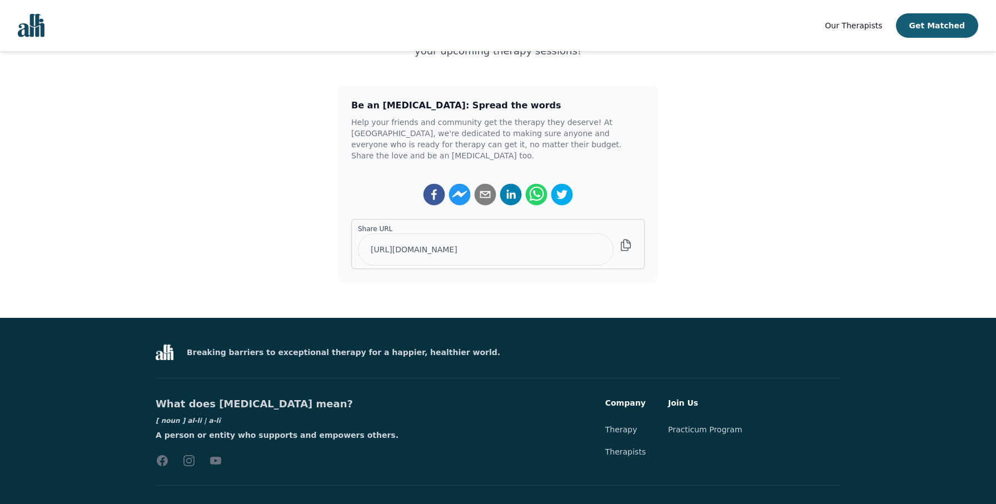
scroll to position [234, 0]
